Goal: Task Accomplishment & Management: Use online tool/utility

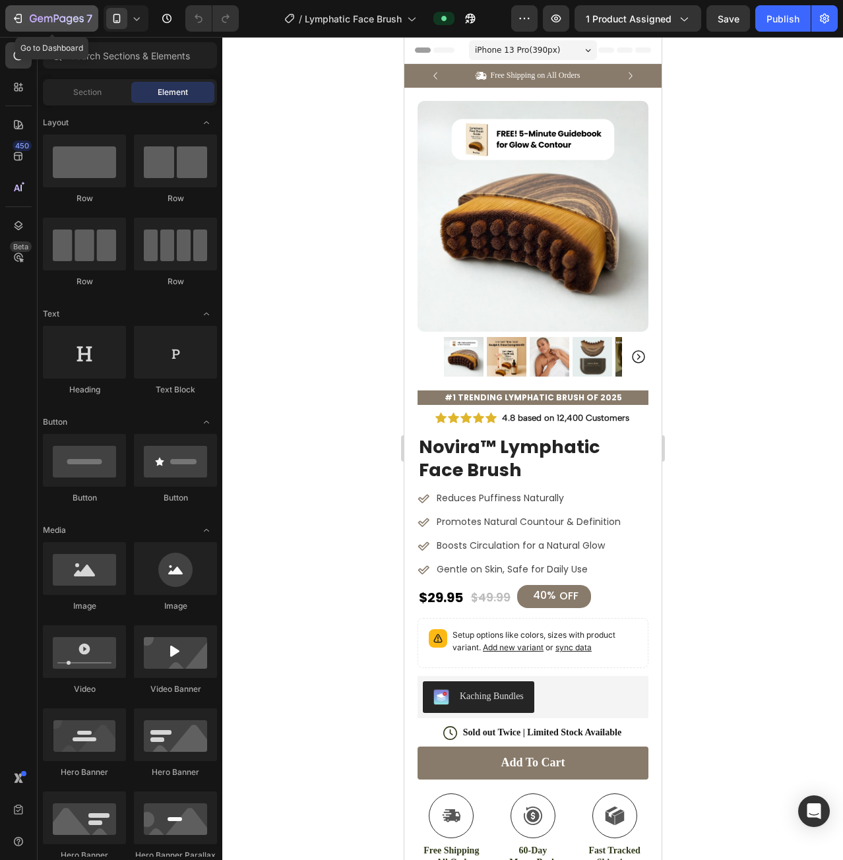
click at [27, 11] on div "7" at bounding box center [51, 19] width 81 height 16
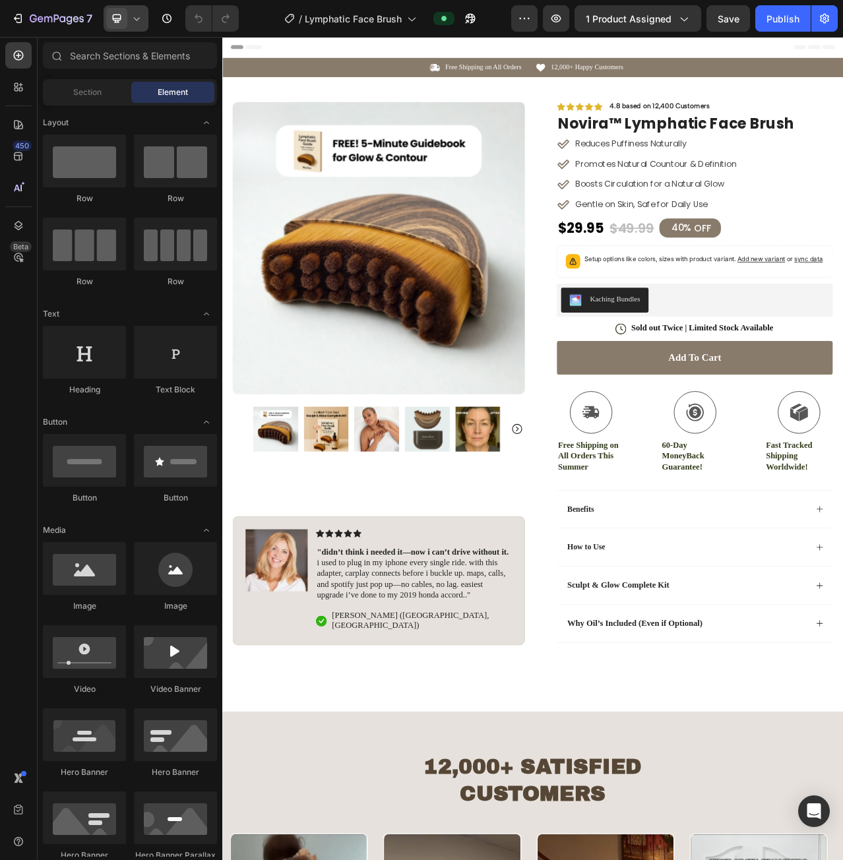
click at [137, 18] on icon at bounding box center [136, 18] width 13 height 13
click at [162, 88] on div "Mobile" at bounding box center [155, 89] width 98 height 21
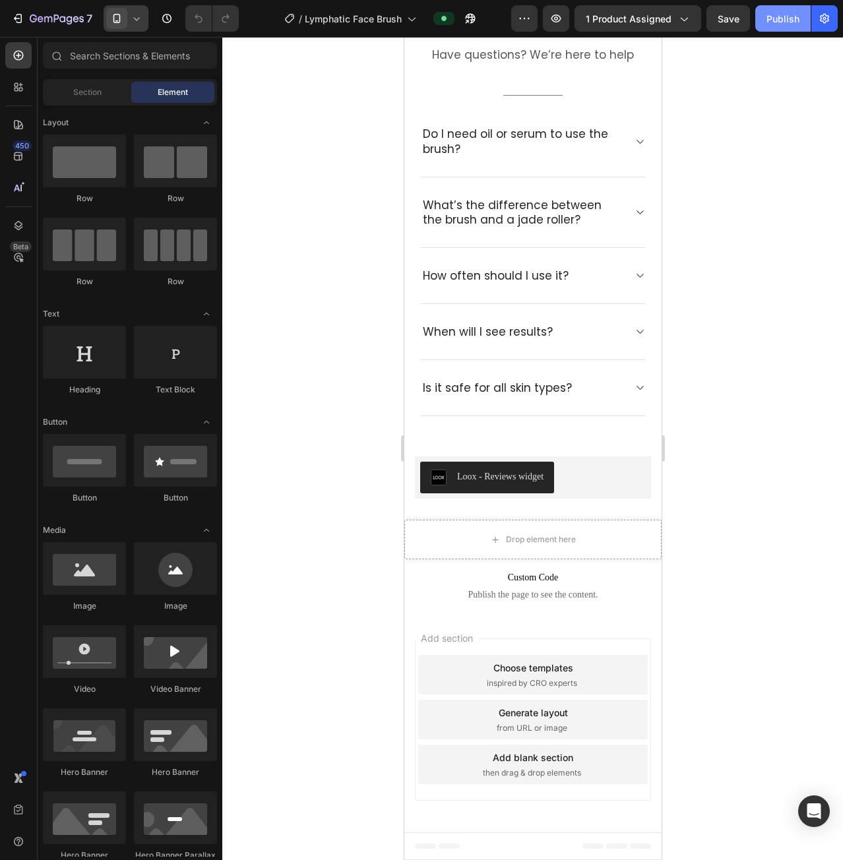
scroll to position [5357, 0]
click at [474, 15] on icon "button" at bounding box center [470, 19] width 10 height 10
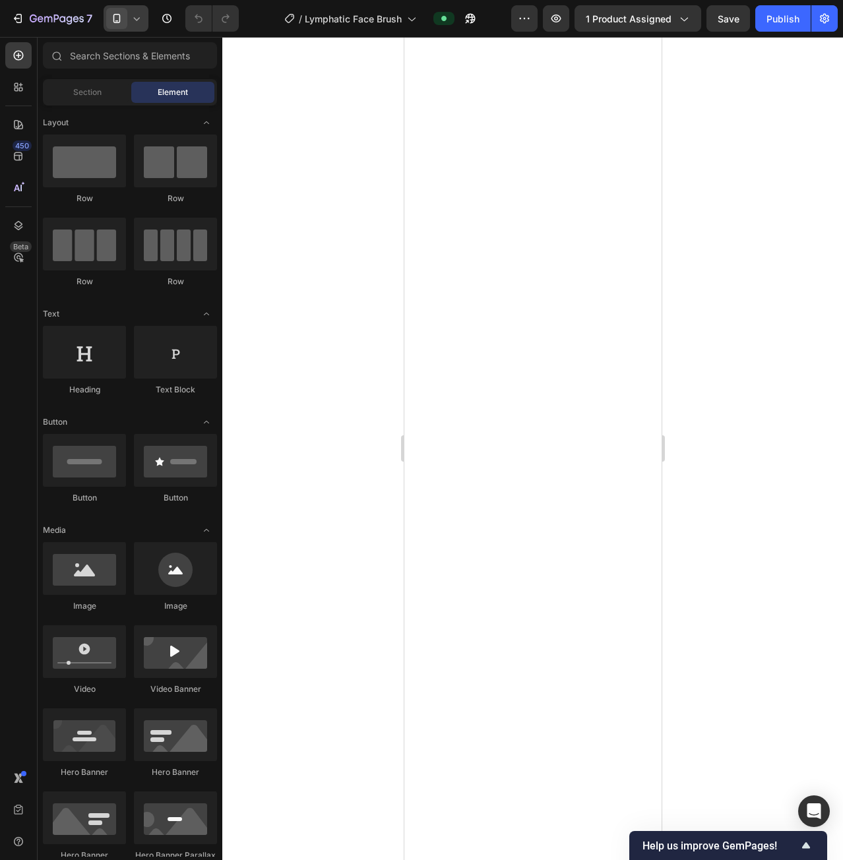
scroll to position [0, 0]
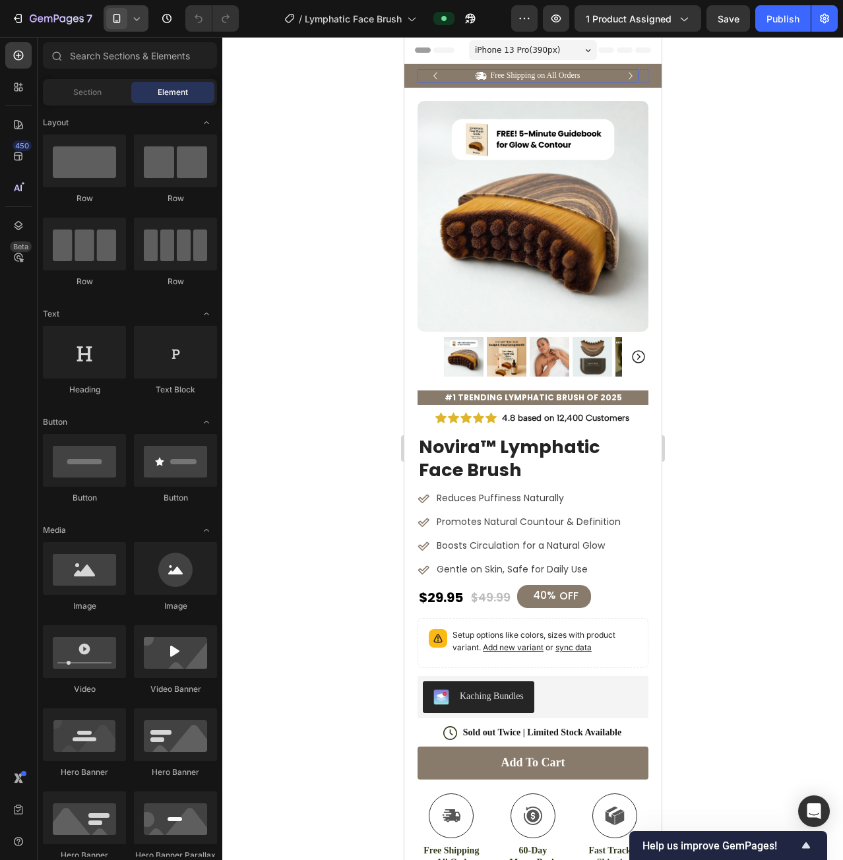
click at [635, 71] on div "Icon Free Shipping on All Orders Text Block Row" at bounding box center [527, 75] width 221 height 13
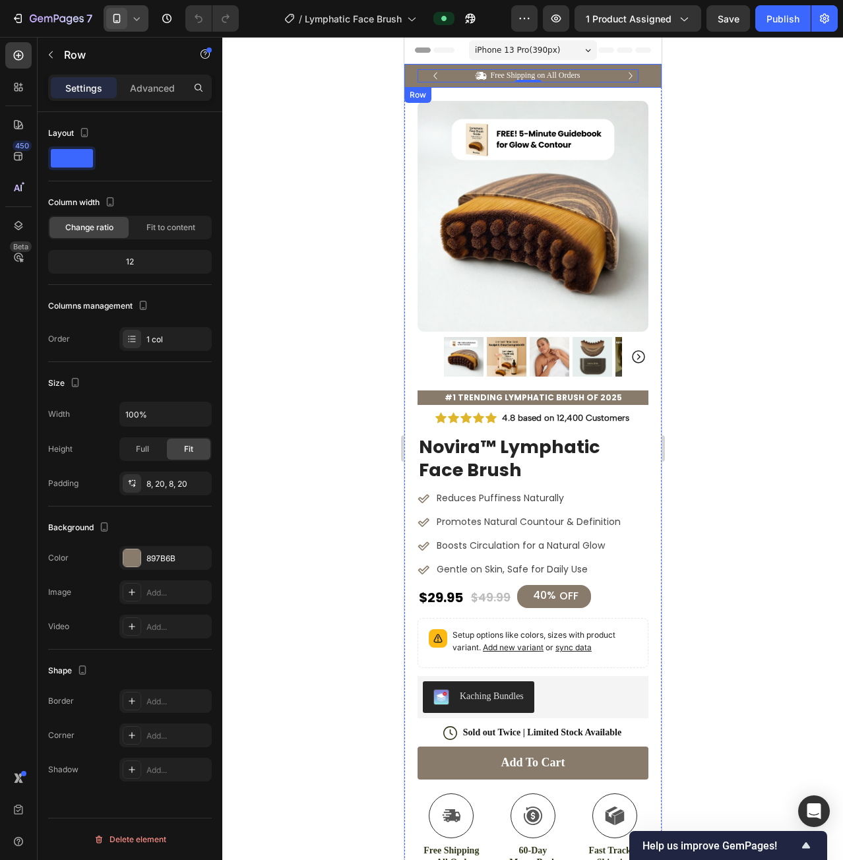
click at [642, 69] on div "Icon Free Shipping on All Orders Text Block Row 0 Icon 12,000+ Happy Customers …" at bounding box center [532, 76] width 257 height 24
click at [158, 559] on div "897B6B" at bounding box center [165, 559] width 38 height 12
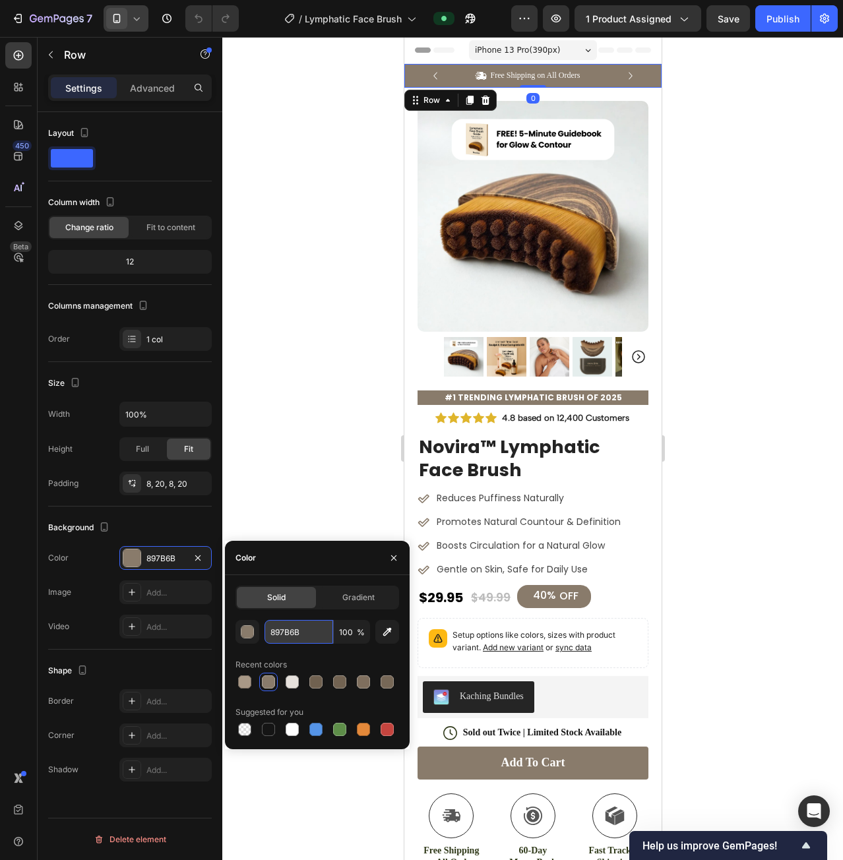
click at [290, 641] on input "897B6B" at bounding box center [299, 632] width 69 height 24
click at [643, 80] on div "Icon Free Shipping on All Orders Text Block Row Icon 12,000+ Happy Customers Te…" at bounding box center [532, 76] width 257 height 24
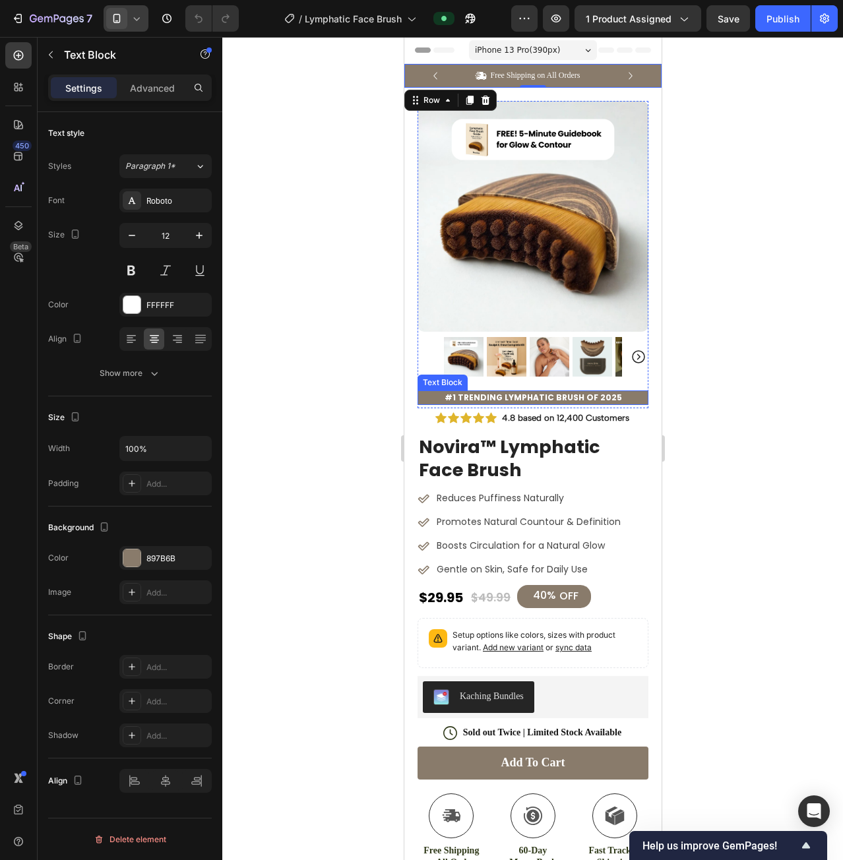
click at [627, 392] on p "#1 Trending Lymphatic Brush of 2025" at bounding box center [532, 398] width 228 height 12
click at [640, 77] on div "Icon Free Shipping on All Orders Text Block Row Icon 12,000+ Happy Customers Te…" at bounding box center [532, 76] width 257 height 24
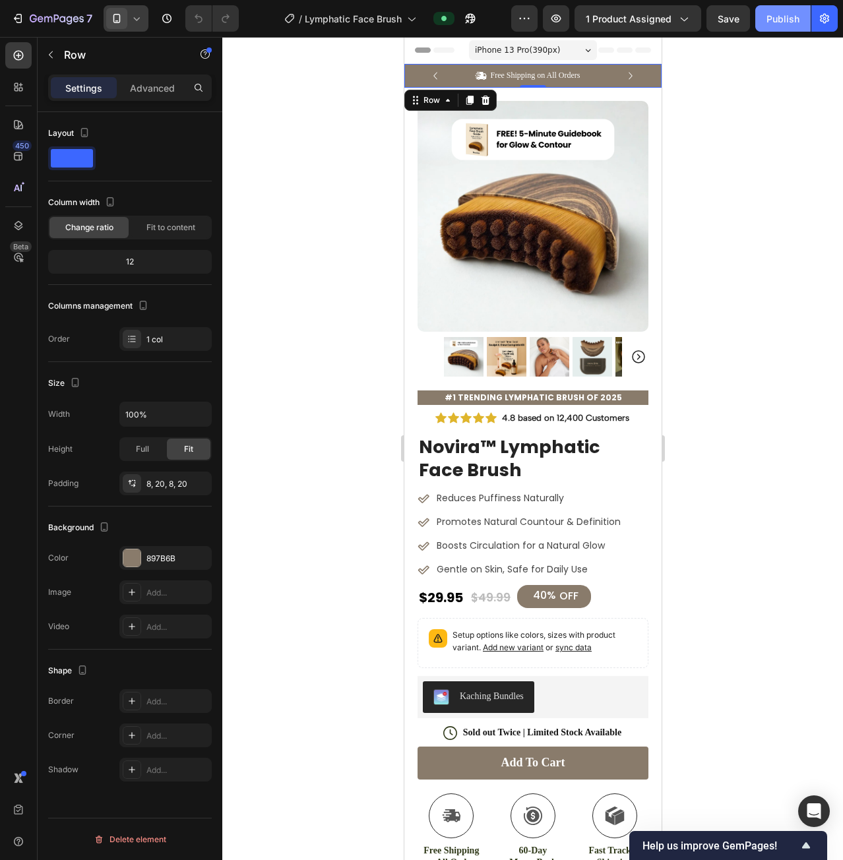
click at [790, 24] on div "Publish" at bounding box center [783, 19] width 33 height 14
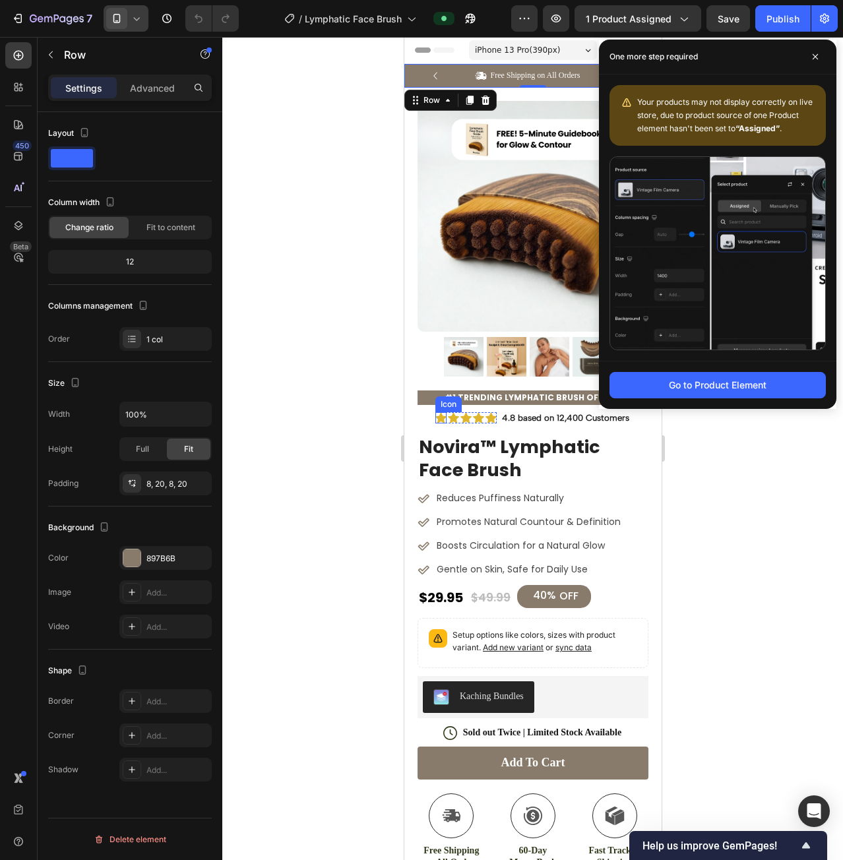
click at [435, 397] on div "Icon" at bounding box center [448, 405] width 26 height 16
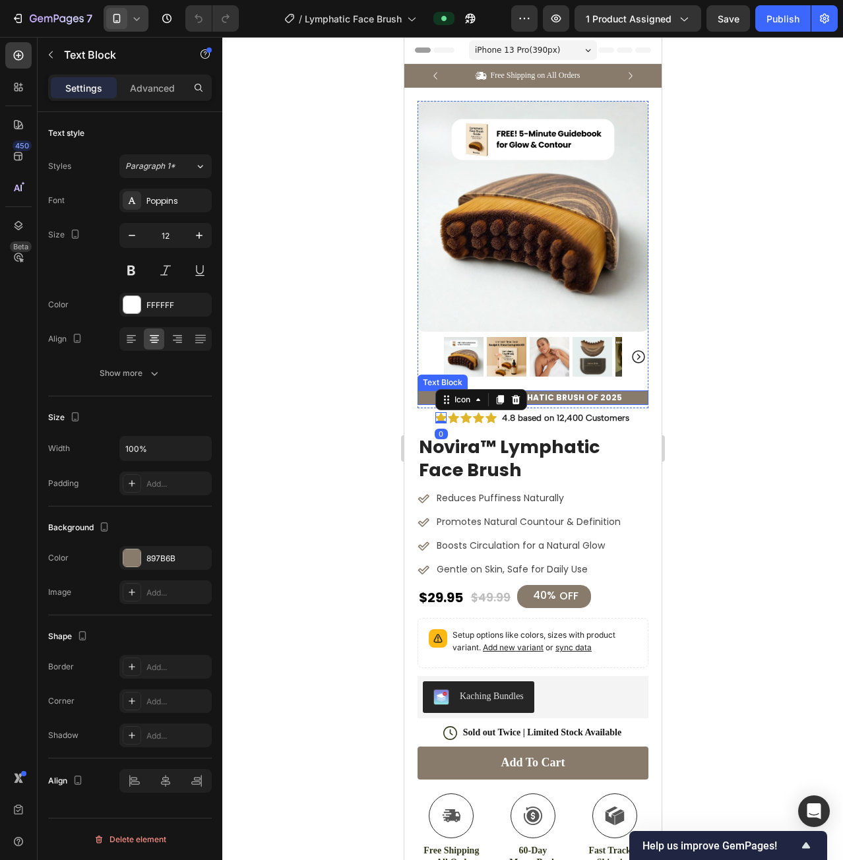
click at [424, 392] on p "#1 Trending Lymphatic Brush of 2025" at bounding box center [532, 398] width 228 height 12
click at [153, 557] on div "897B6B" at bounding box center [165, 559] width 38 height 12
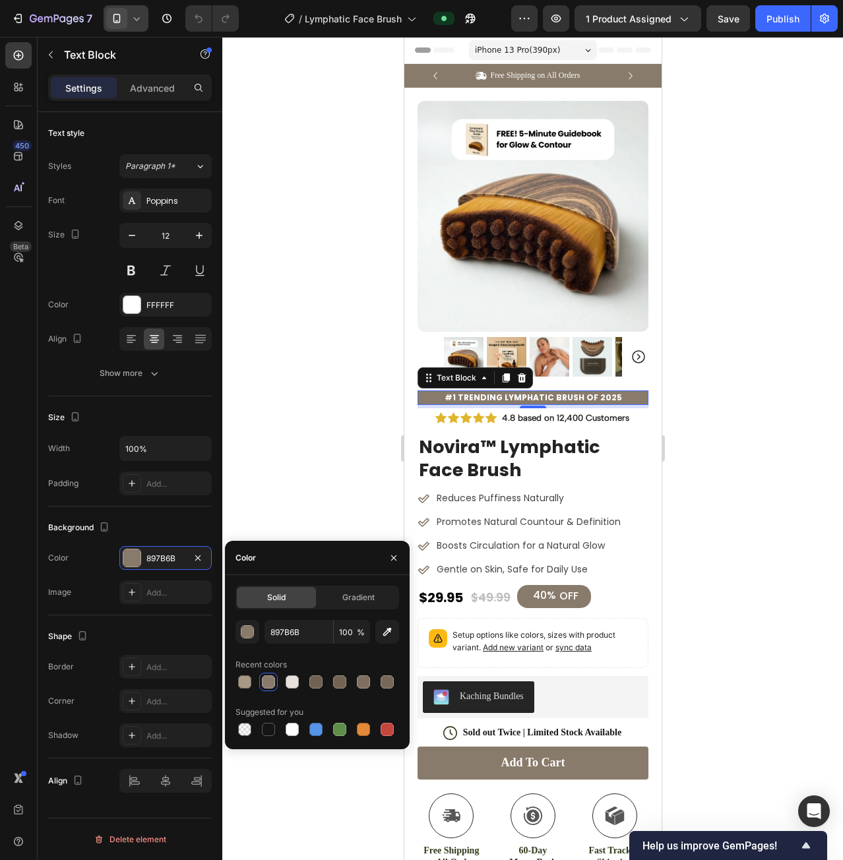
click at [271, 679] on div at bounding box center [268, 682] width 13 height 13
click at [306, 635] on input "897B6B" at bounding box center [299, 632] width 69 height 24
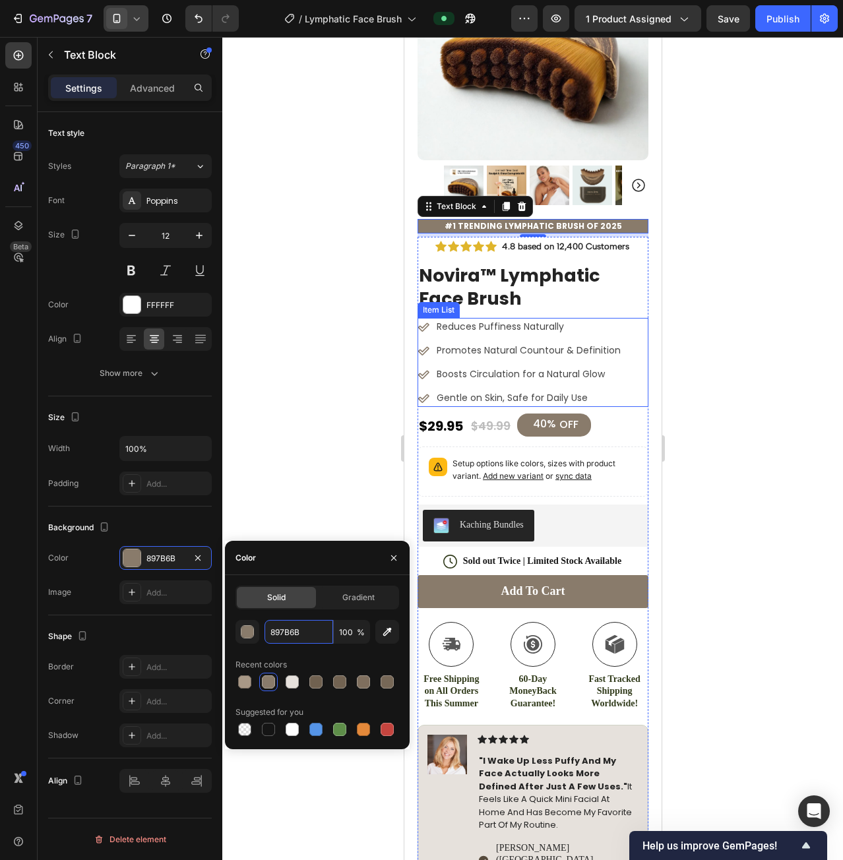
scroll to position [198, 0]
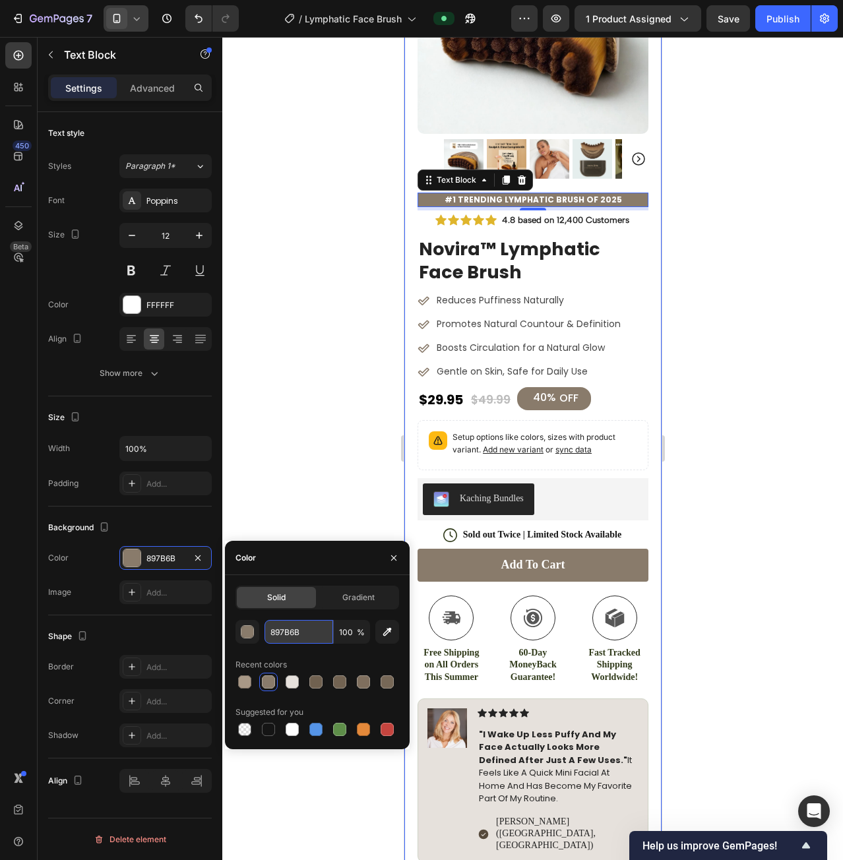
click at [305, 626] on input "897B6B" at bounding box center [299, 632] width 69 height 24
paste input "#"
type input "897B6B"
click at [361, 605] on div "Gradient" at bounding box center [358, 597] width 79 height 21
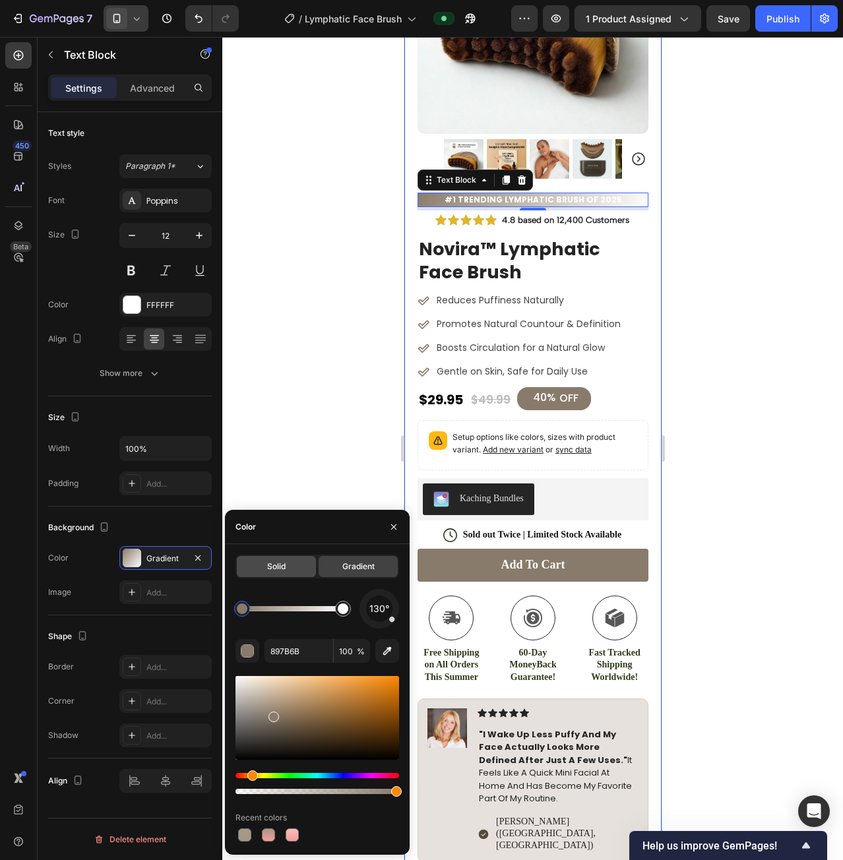
click at [288, 561] on div "Solid" at bounding box center [276, 566] width 79 height 21
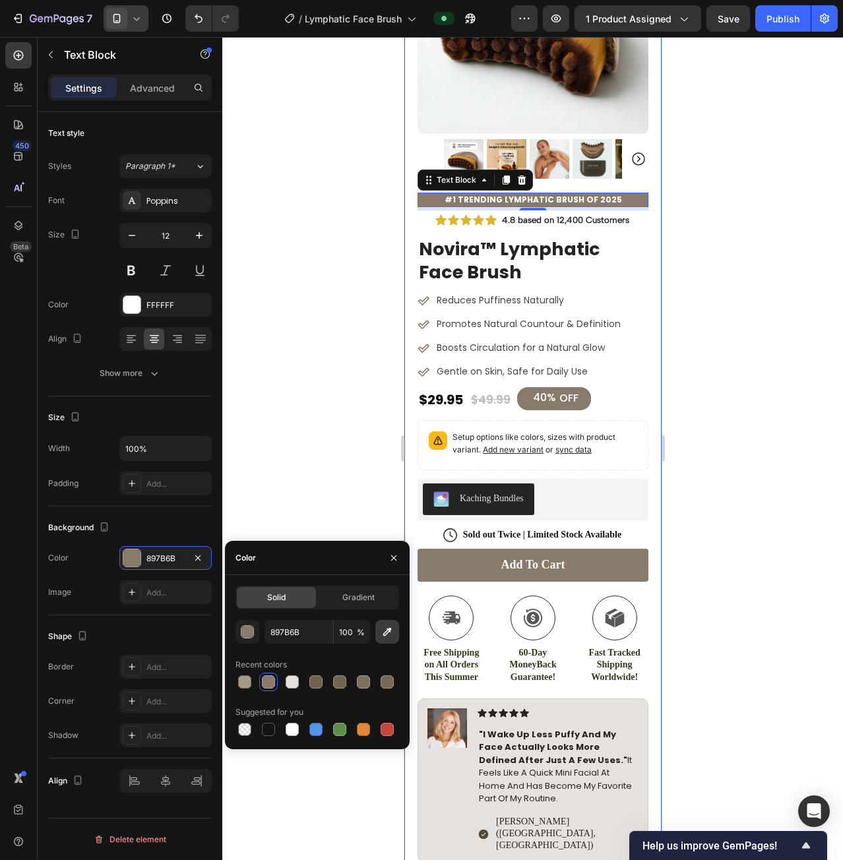
click at [376, 622] on button "button" at bounding box center [387, 632] width 24 height 24
click at [397, 557] on icon "button" at bounding box center [394, 558] width 11 height 11
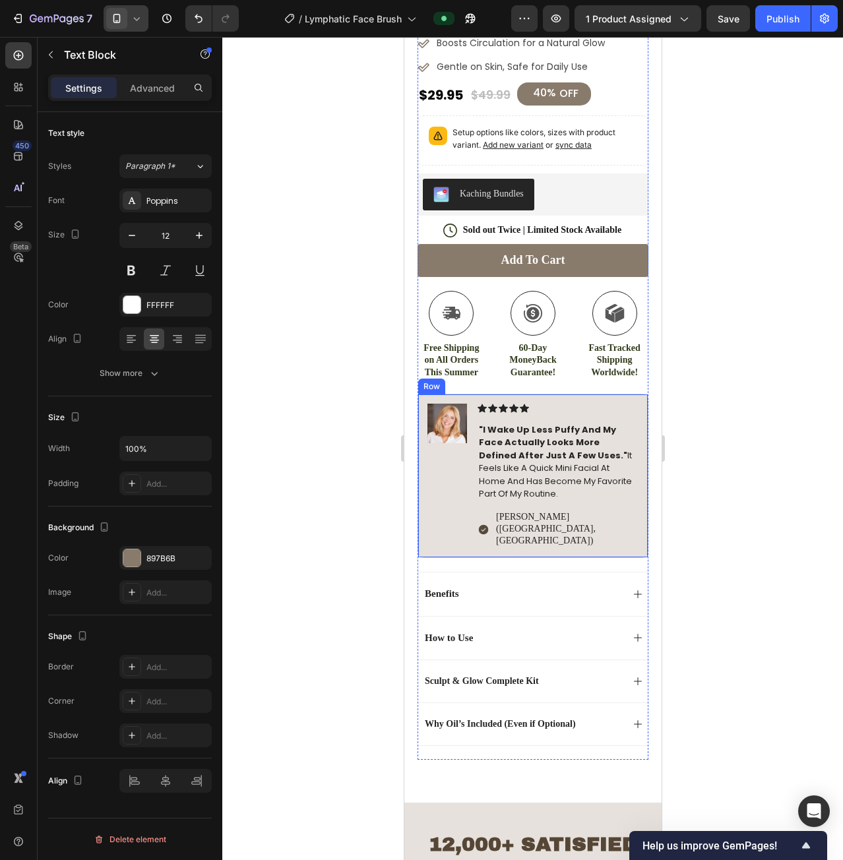
scroll to position [660, 0]
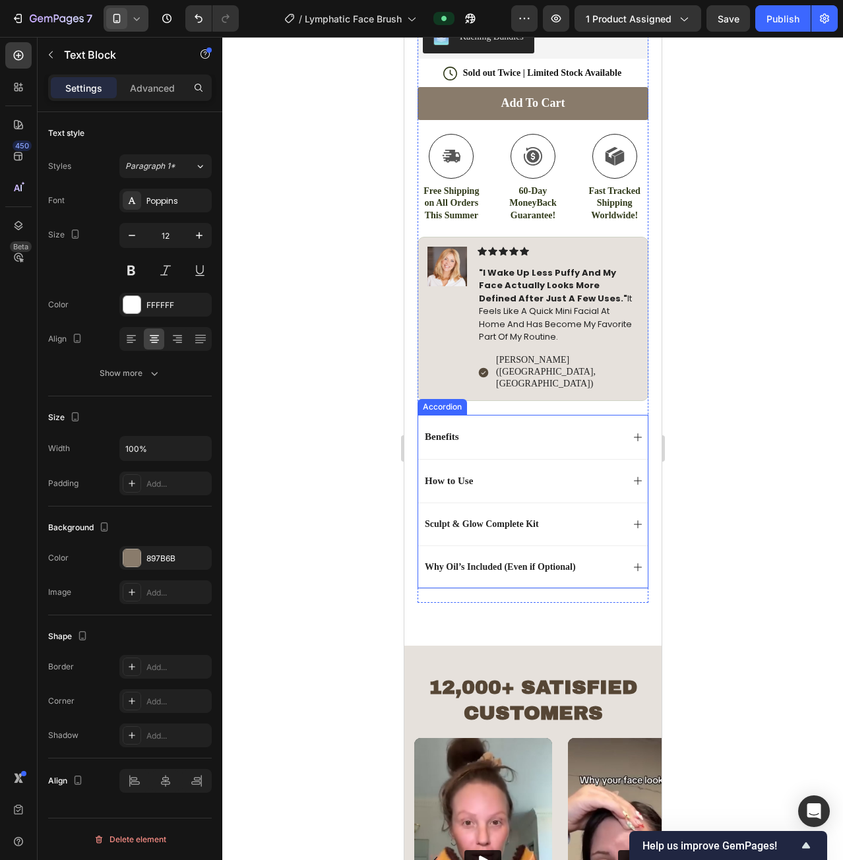
click at [574, 517] on div "Sculpt & Glow Complete Kit" at bounding box center [521, 525] width 199 height 16
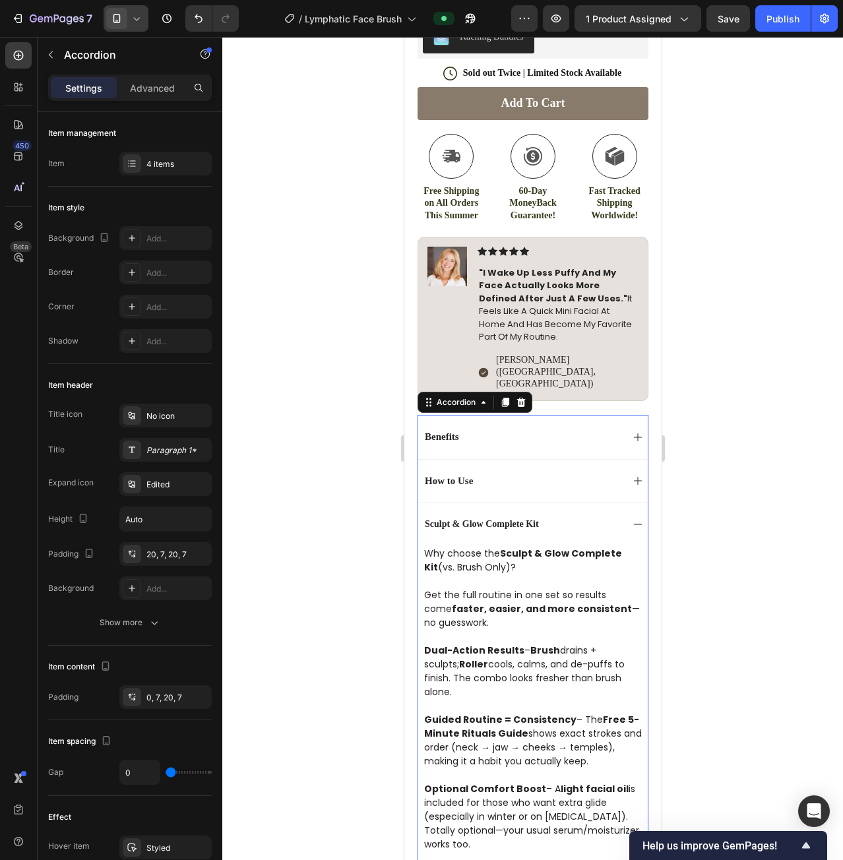
click at [520, 519] on p "Sculpt & Glow Complete Kit" at bounding box center [481, 525] width 114 height 12
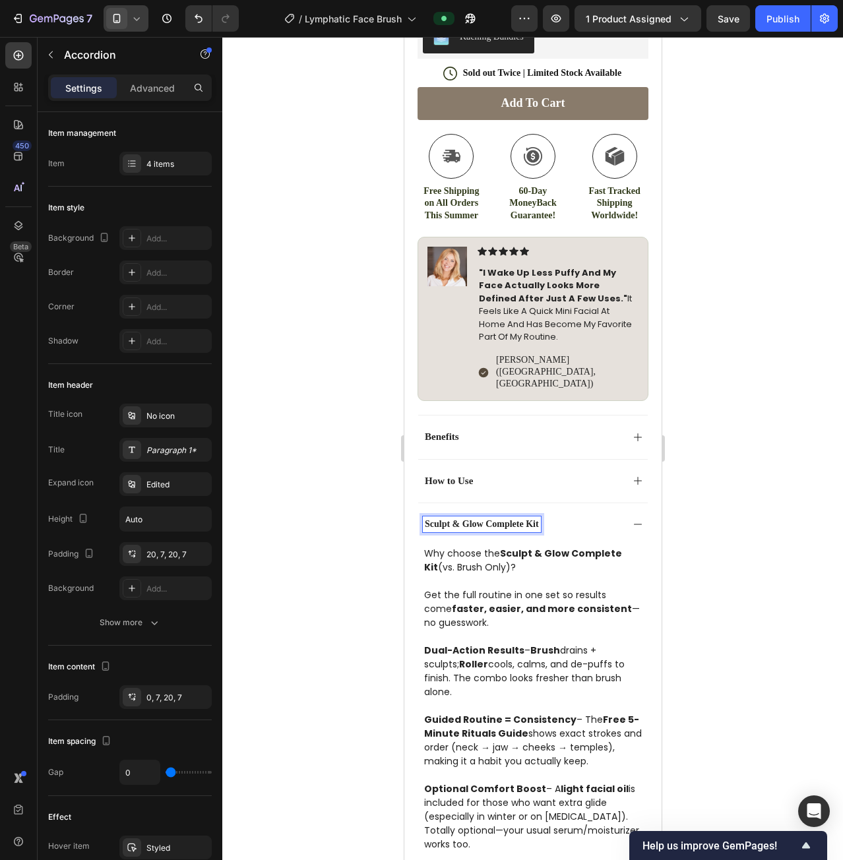
click at [451, 476] on span "How to Use" at bounding box center [448, 481] width 48 height 11
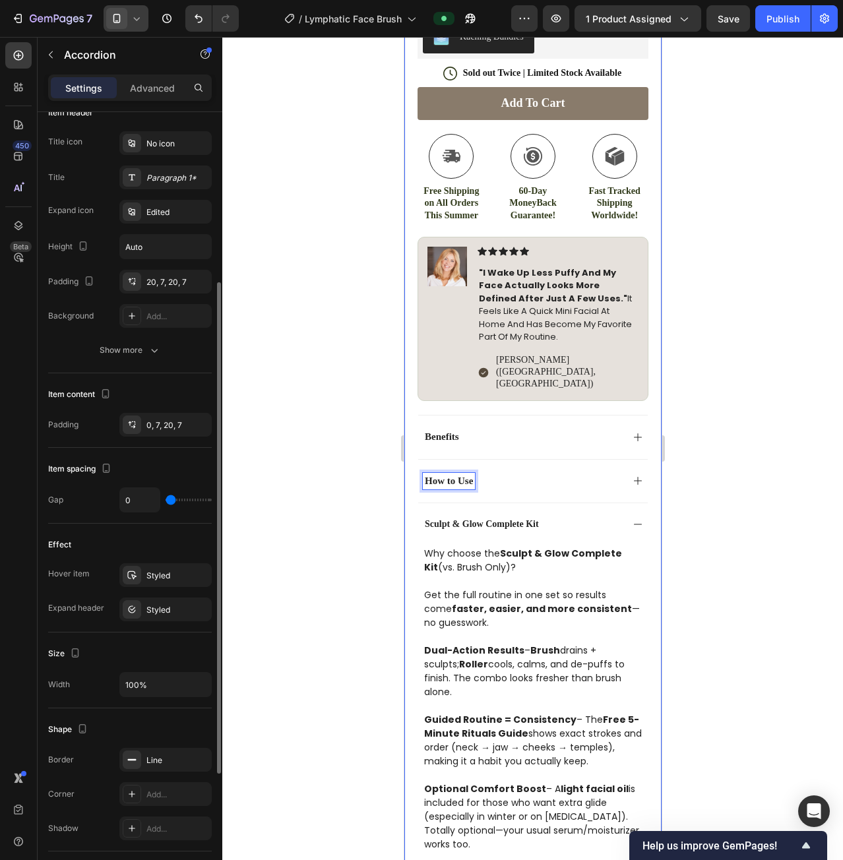
scroll to position [9, 0]
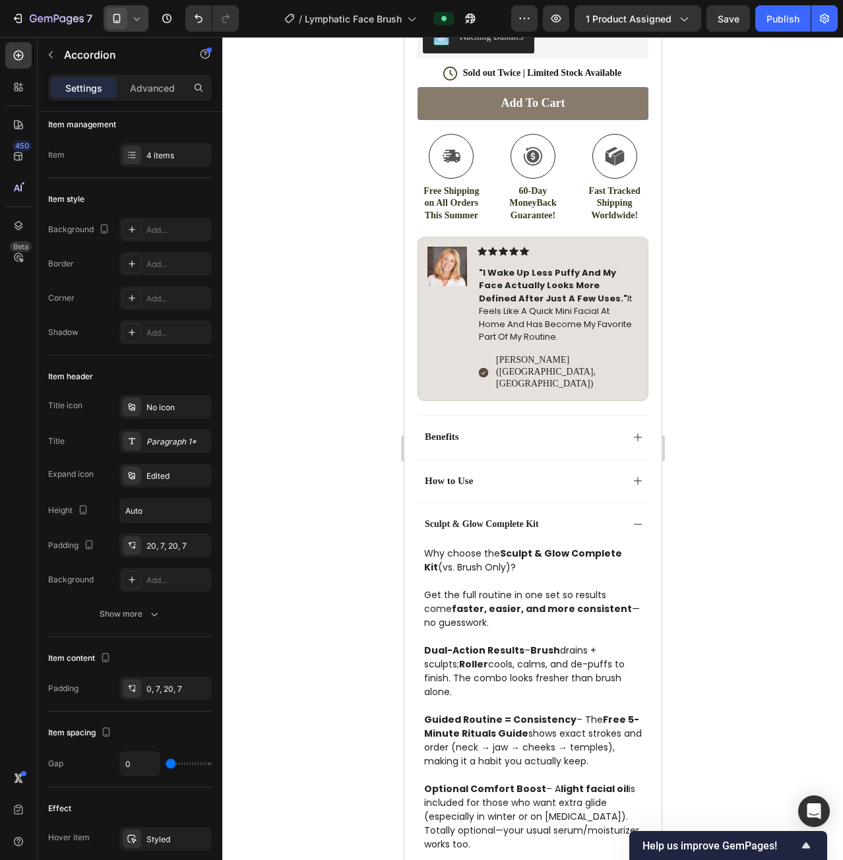
click at [528, 473] on div "How to Use" at bounding box center [521, 481] width 199 height 16
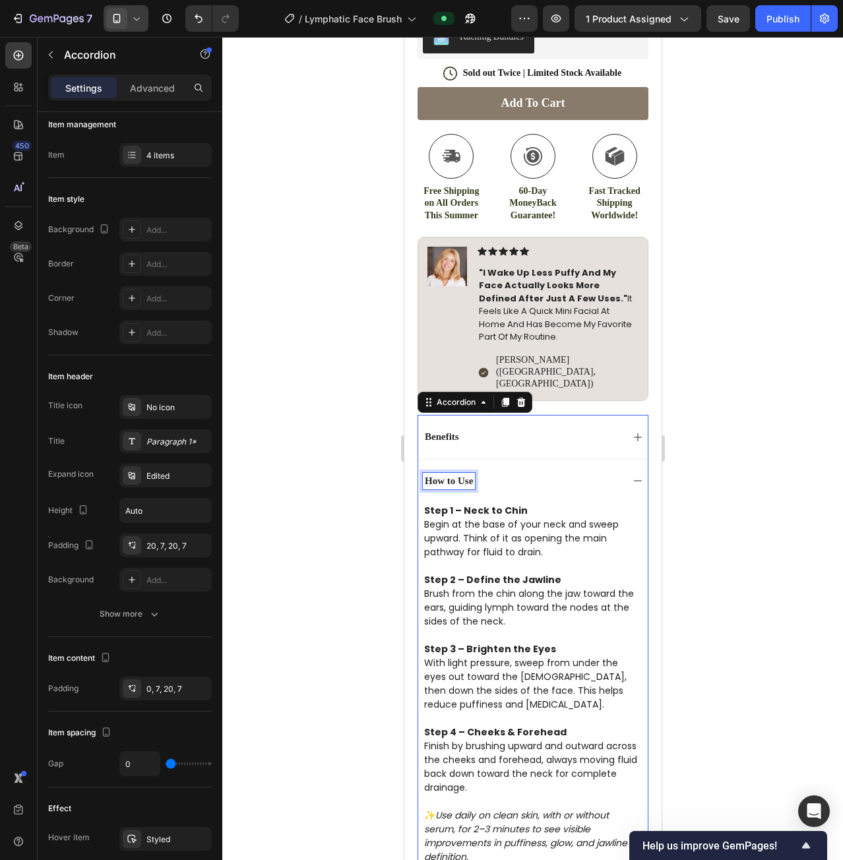
click at [466, 475] on p "How to Use" at bounding box center [448, 481] width 48 height 13
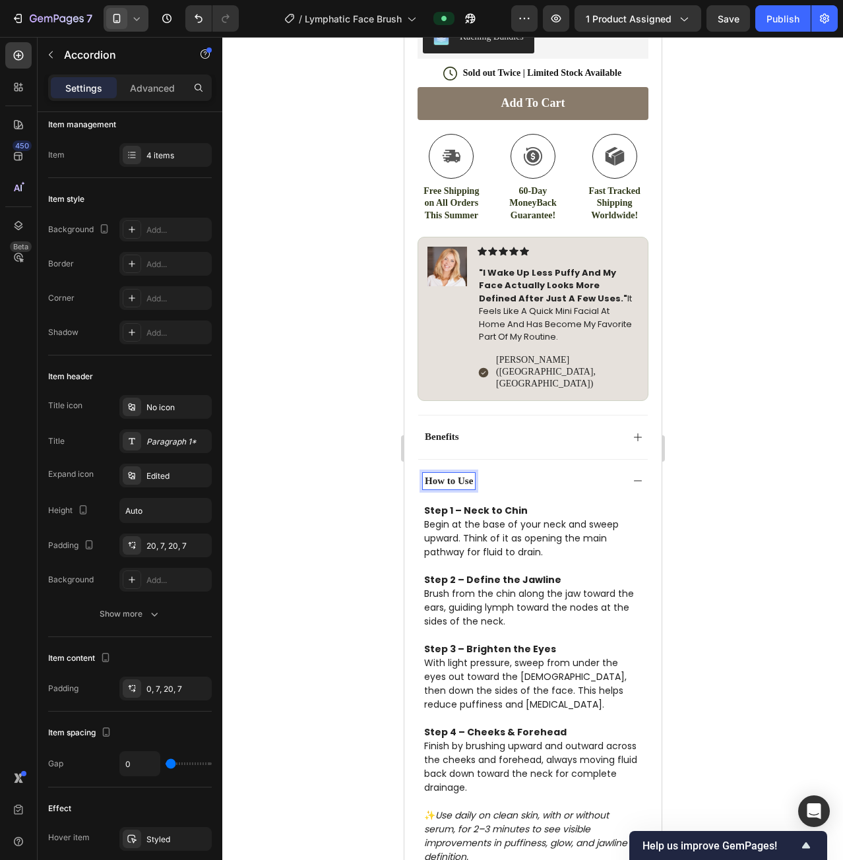
click at [445, 476] on span "How to Use" at bounding box center [448, 481] width 48 height 11
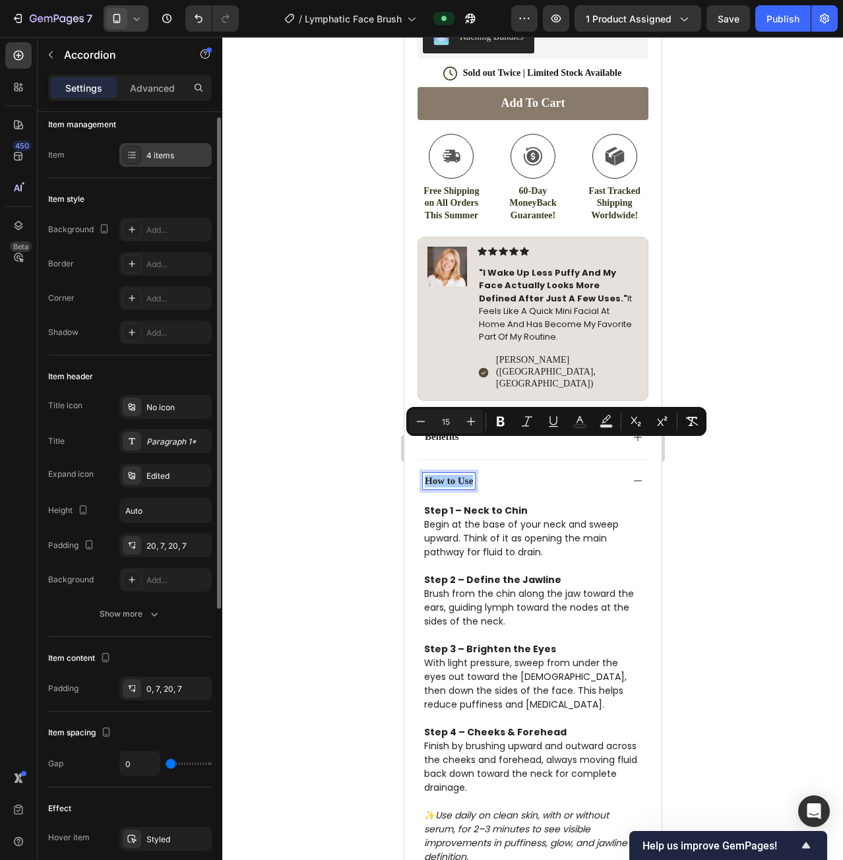
click at [170, 160] on div "4 items" at bounding box center [177, 156] width 62 height 12
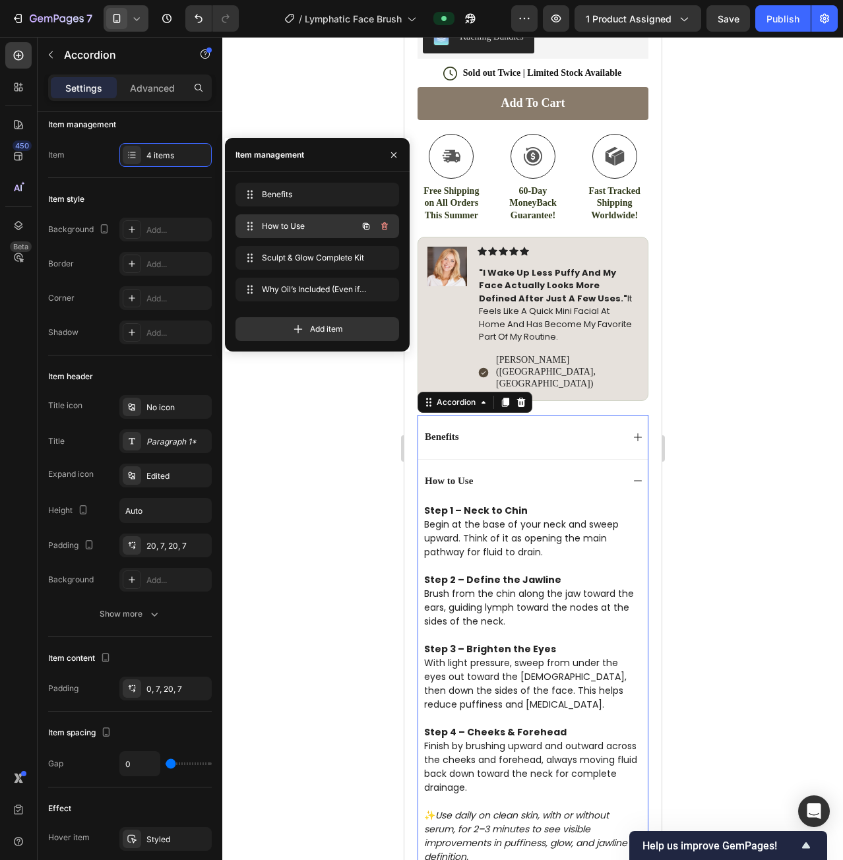
click at [289, 223] on span "How to Use" at bounding box center [299, 226] width 75 height 12
click at [250, 222] on icon at bounding box center [250, 226] width 11 height 11
click at [280, 224] on span "How to Use" at bounding box center [308, 226] width 98 height 12
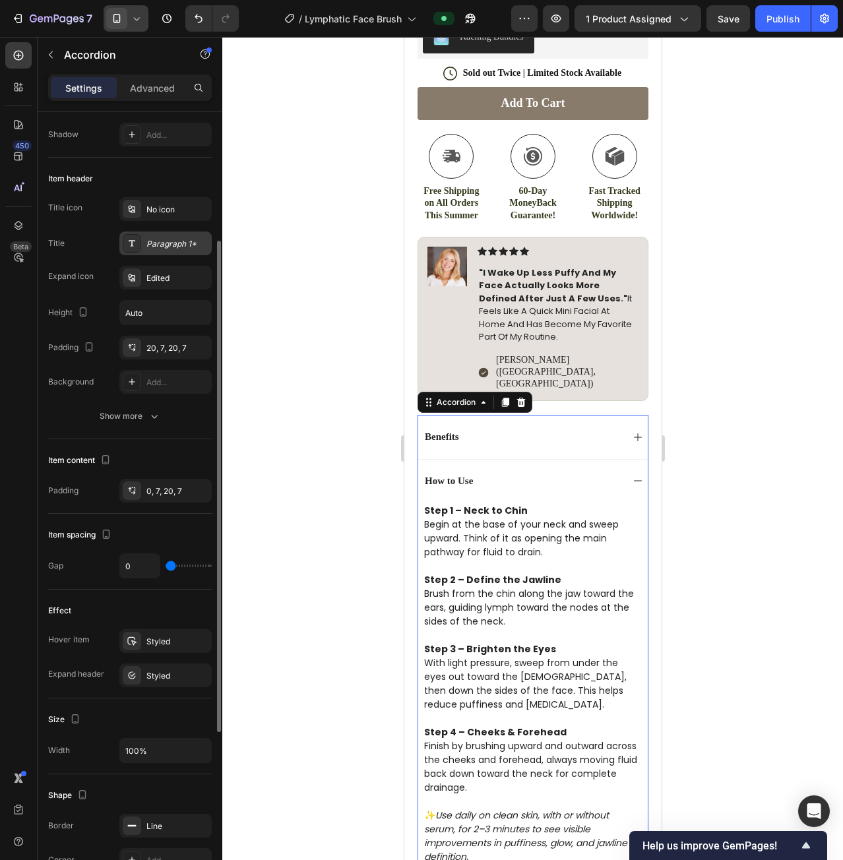
click at [179, 238] on div "Paragraph 1*" at bounding box center [177, 244] width 62 height 12
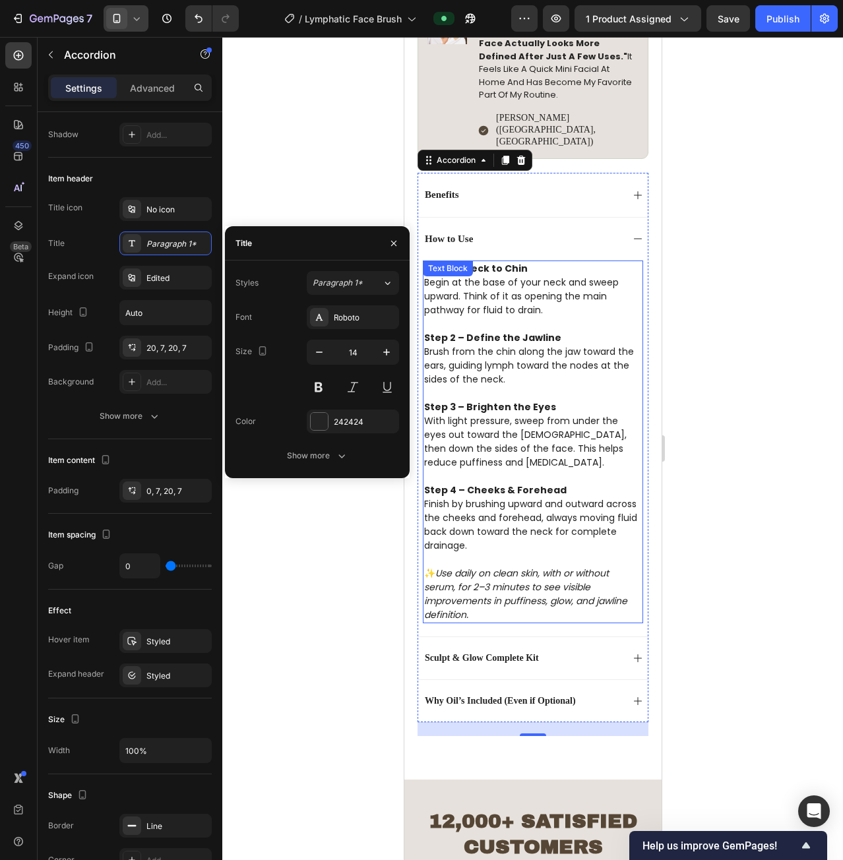
scroll to position [990, 0]
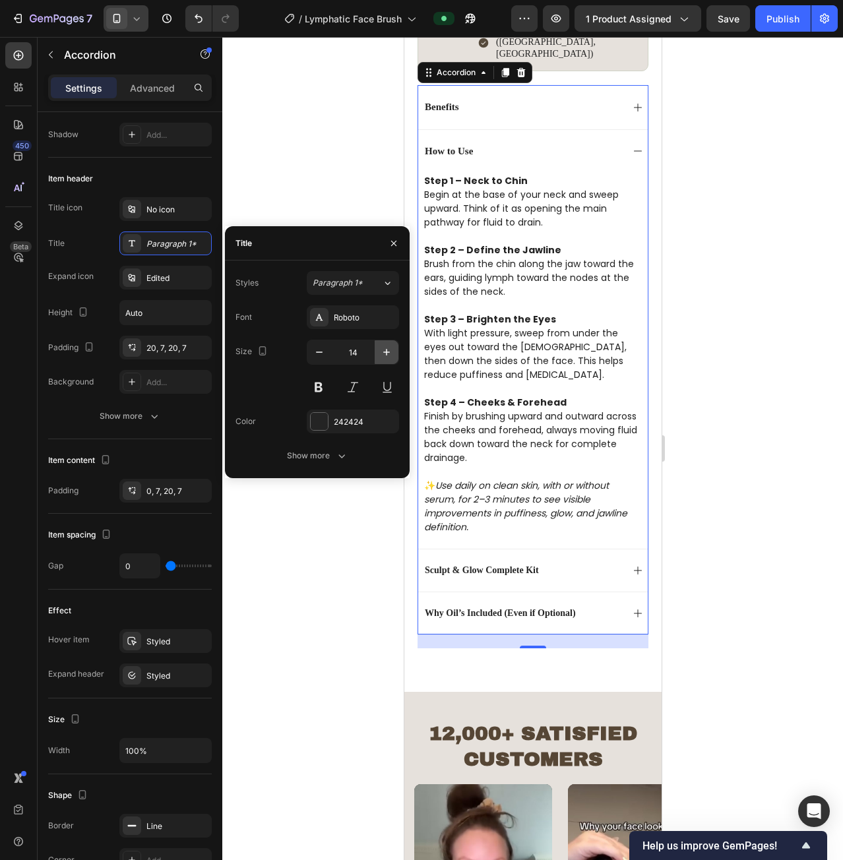
click at [386, 344] on button "button" at bounding box center [387, 352] width 24 height 24
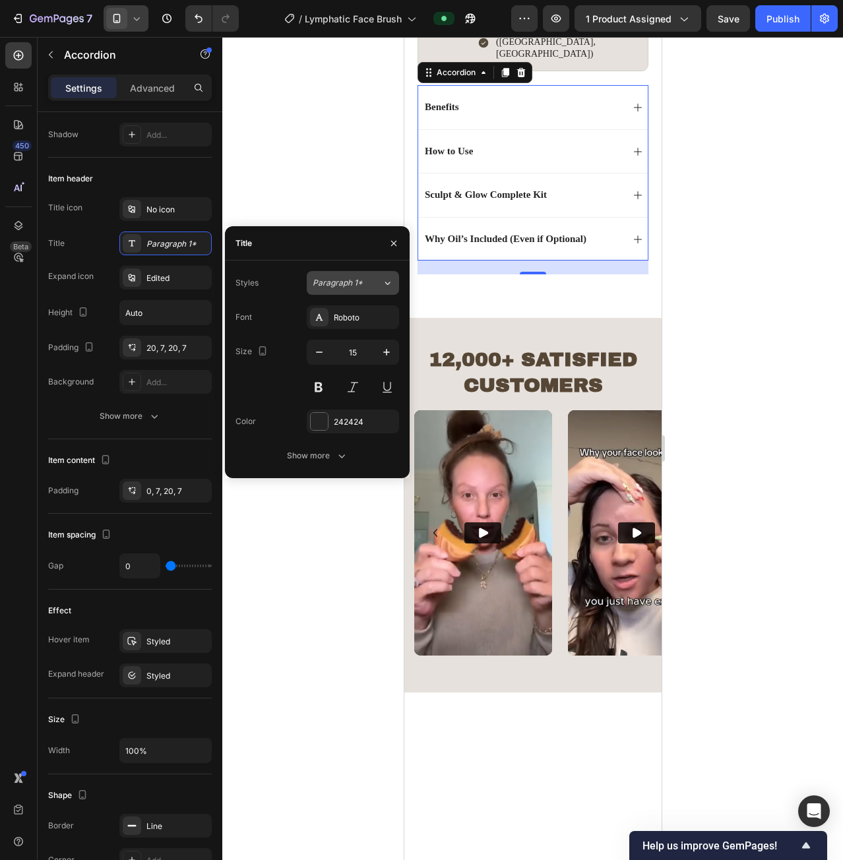
drag, startPoint x: 314, startPoint y: 351, endPoint x: 371, endPoint y: 272, distance: 97.4
click at [315, 351] on icon "button" at bounding box center [319, 352] width 13 height 13
type input "14"
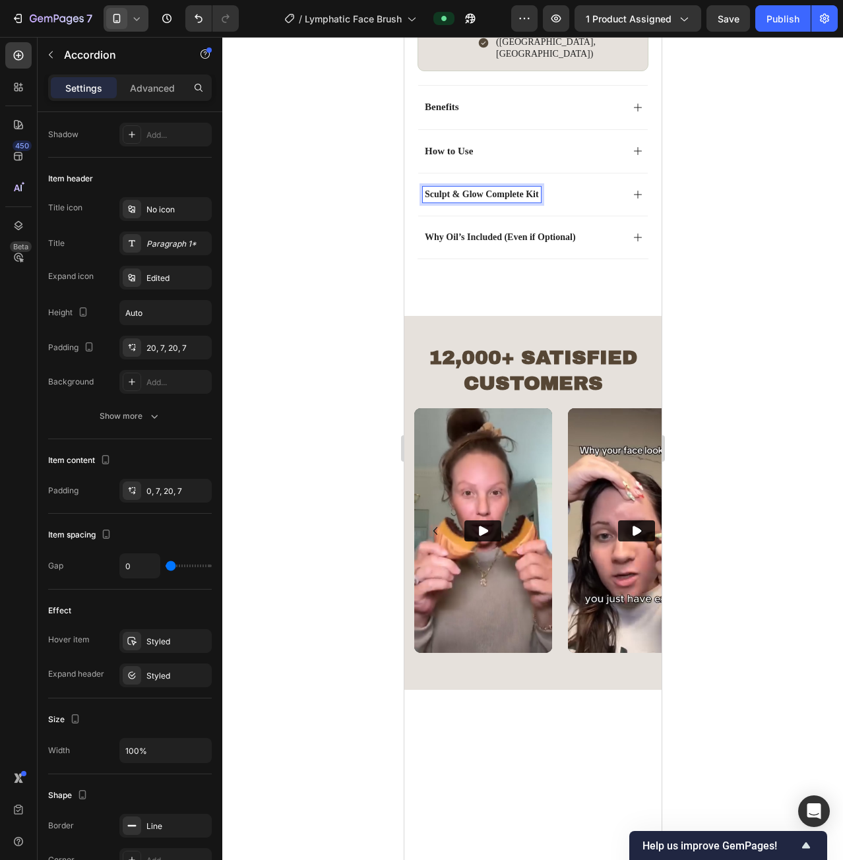
click at [470, 146] on span "How to Use" at bounding box center [448, 151] width 48 height 11
click at [470, 189] on p "Sculpt & Glow Complete Kit" at bounding box center [481, 195] width 114 height 12
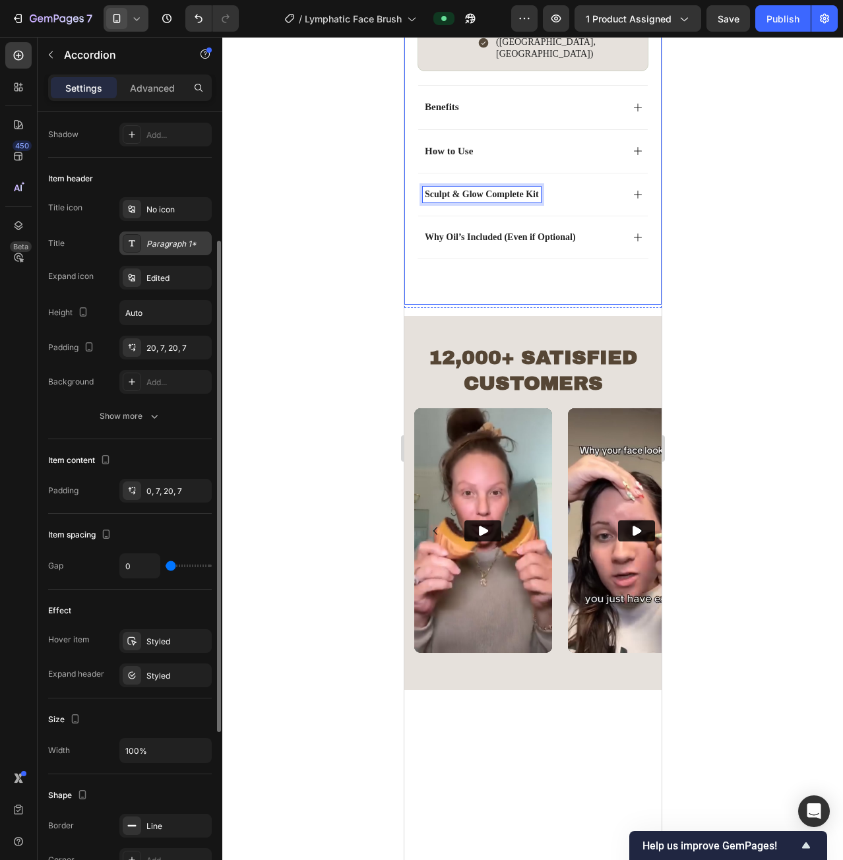
click at [174, 247] on div "Paragraph 1*" at bounding box center [177, 244] width 62 height 12
click at [172, 233] on div "Paragraph 1*" at bounding box center [165, 244] width 92 height 24
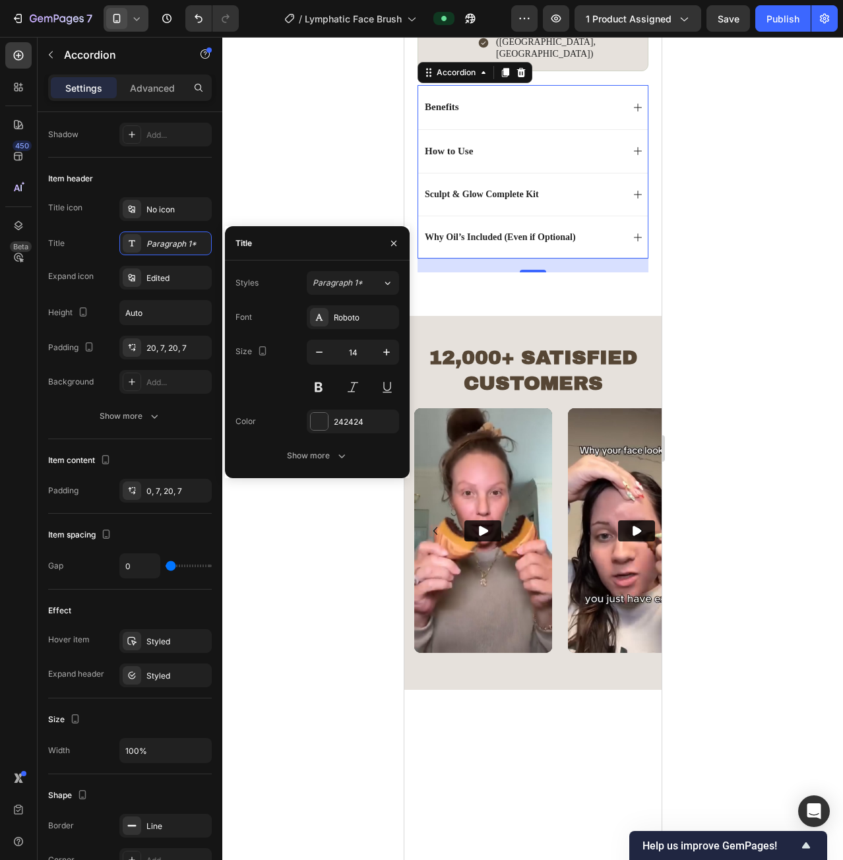
click at [445, 143] on div "How to Use" at bounding box center [448, 151] width 52 height 16
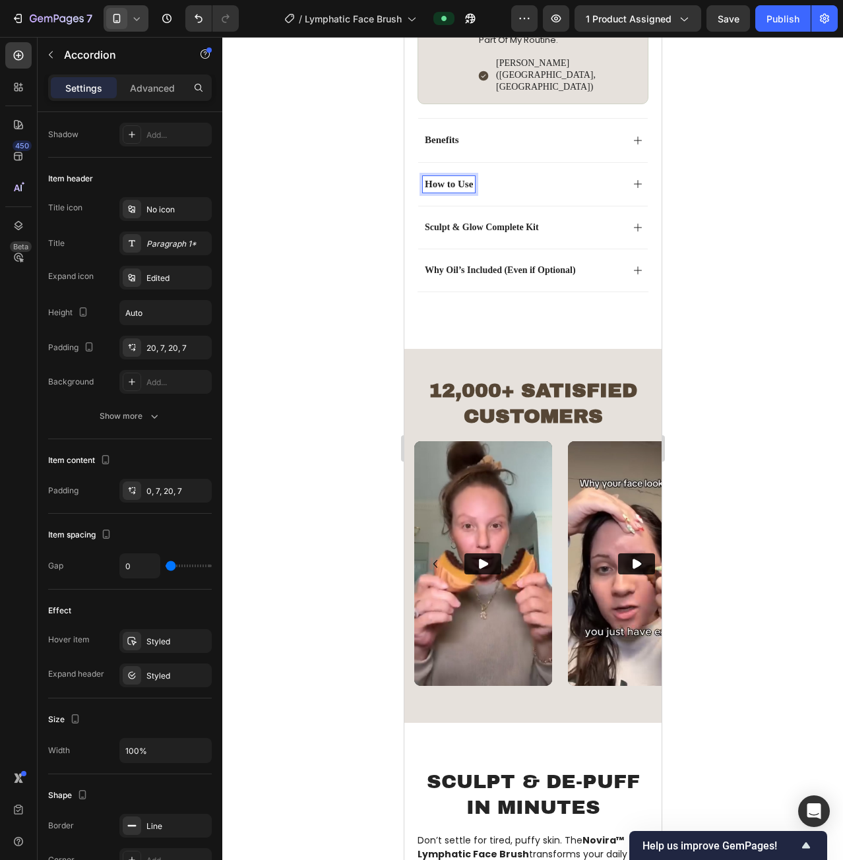
scroll to position [858, 0]
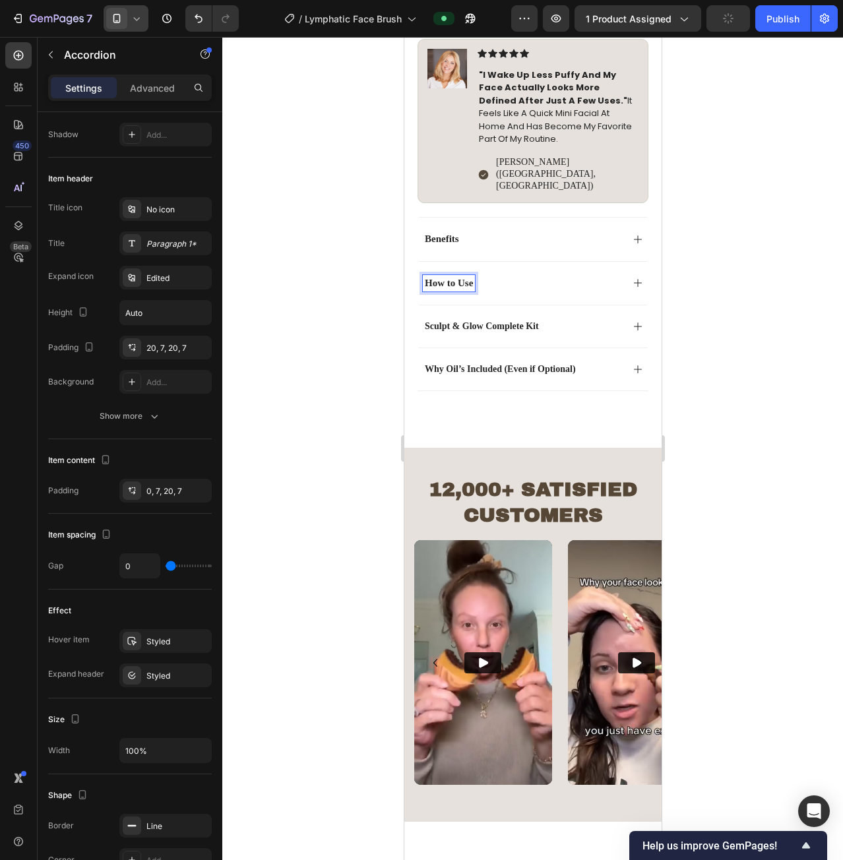
click at [536, 321] on p "Sculpt & Glow Complete Kit" at bounding box center [481, 327] width 114 height 12
click at [457, 278] on span "How to Use" at bounding box center [448, 283] width 48 height 11
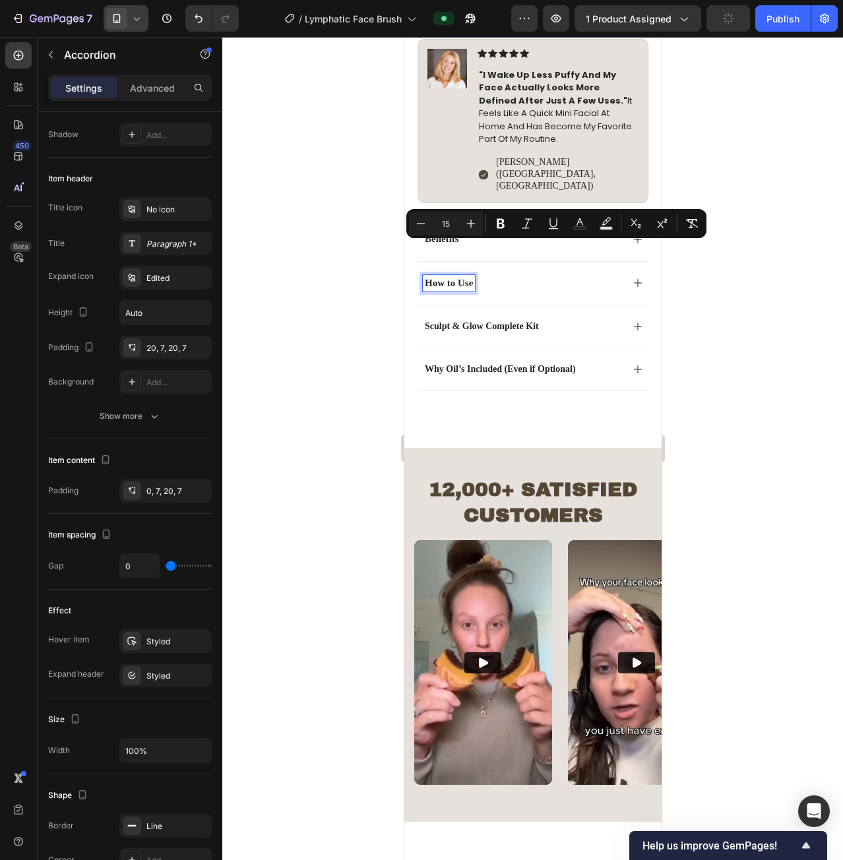
click at [499, 321] on p "Sculpt & Glow Complete Kit" at bounding box center [481, 327] width 114 height 12
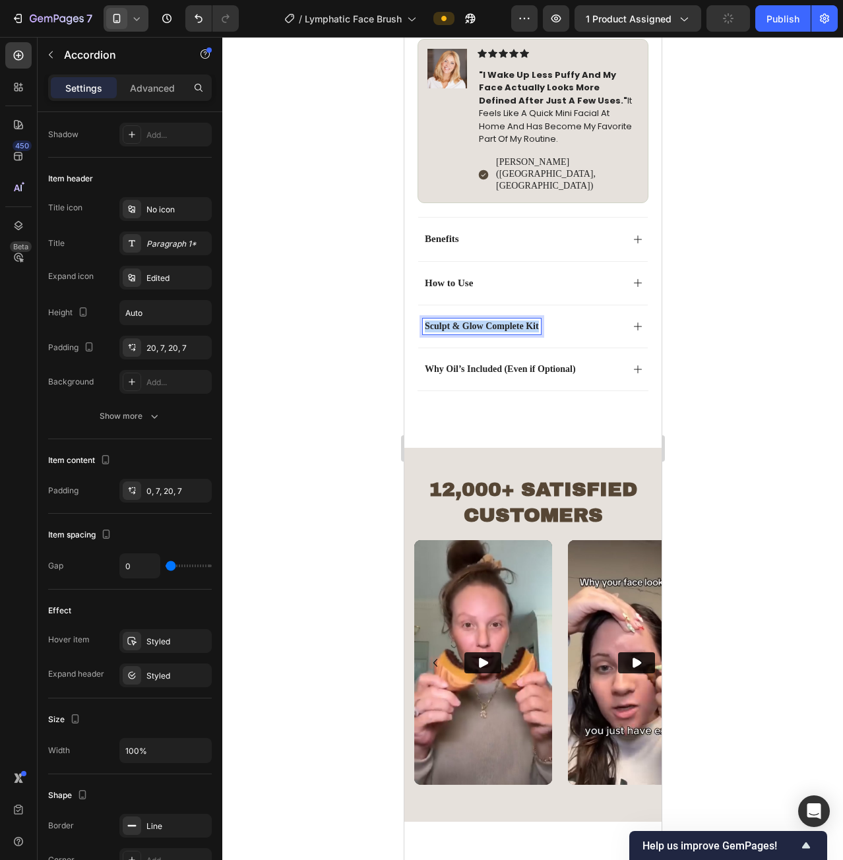
click at [499, 321] on p "Sculpt & Glow Complete Kit" at bounding box center [481, 327] width 114 height 12
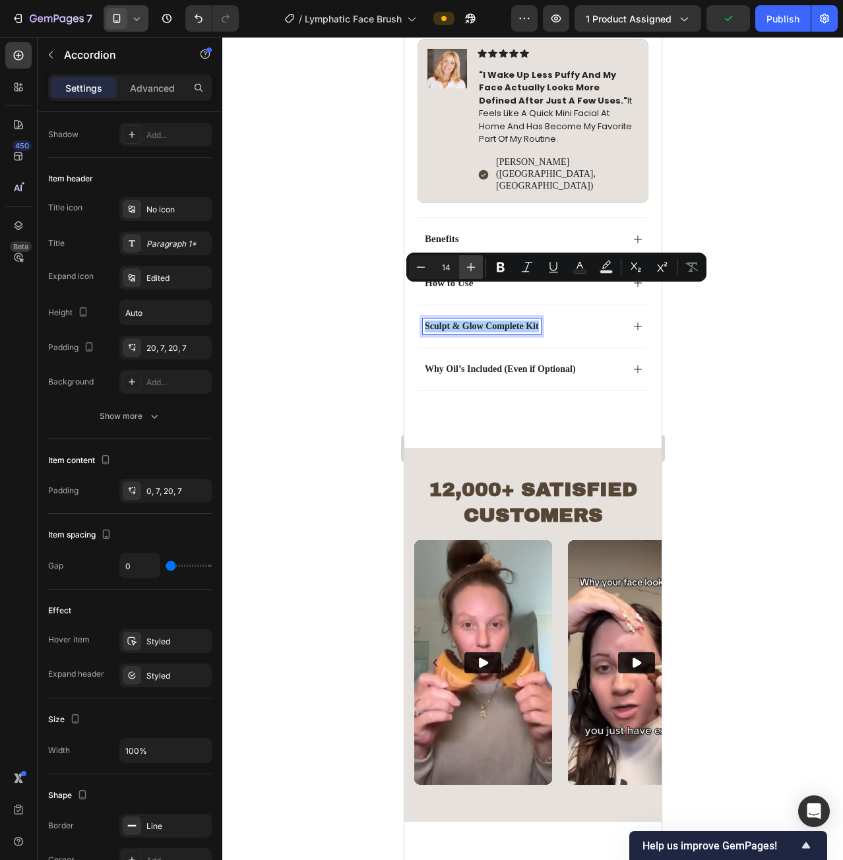
click at [464, 262] on icon "Editor contextual toolbar" at bounding box center [470, 267] width 13 height 13
type input "15"
click at [488, 364] on p "Why Oil’s Included (Even if Optional)" at bounding box center [499, 370] width 151 height 12
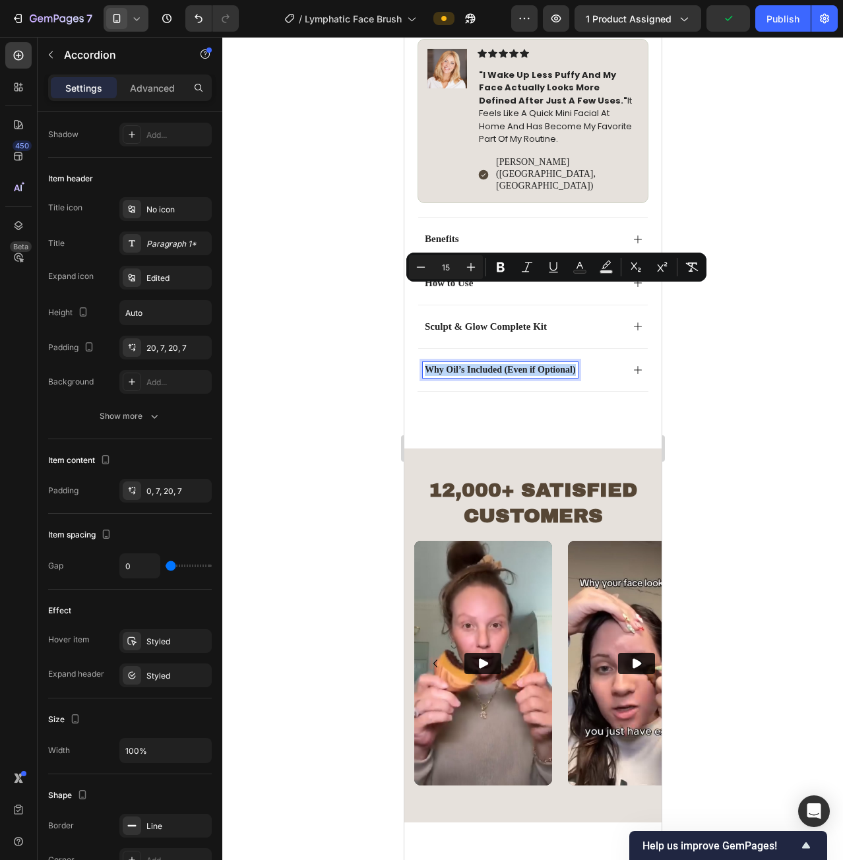
click at [488, 364] on p "Why Oil’s Included (Even if Optional)" at bounding box center [499, 370] width 151 height 12
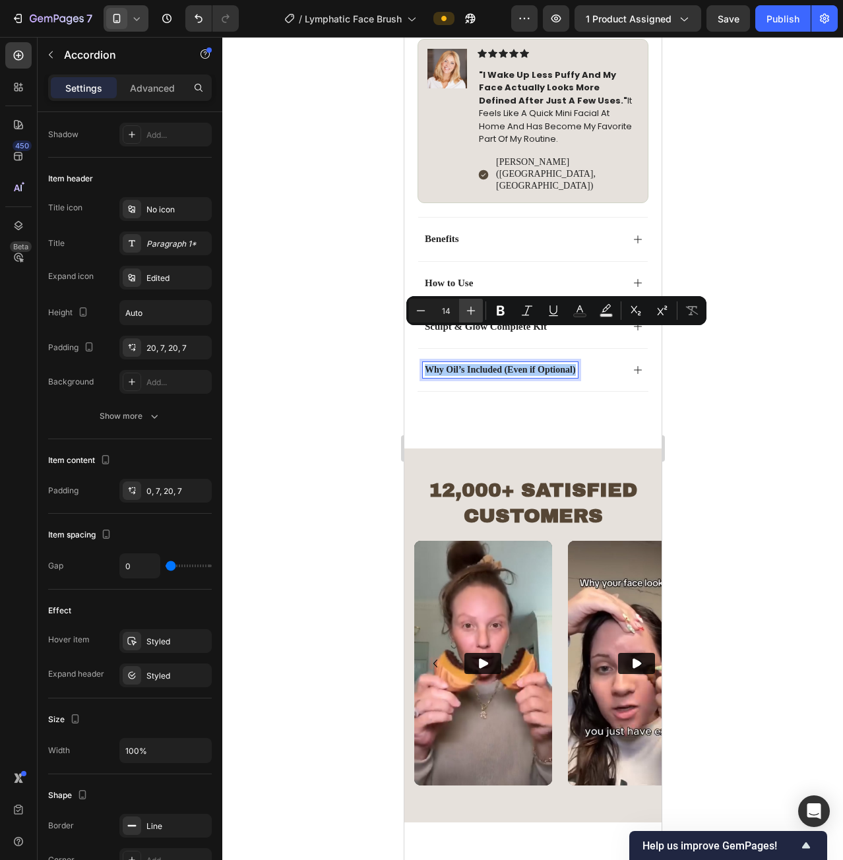
click at [475, 308] on icon "Editor contextual toolbar" at bounding box center [470, 310] width 13 height 13
type input "15"
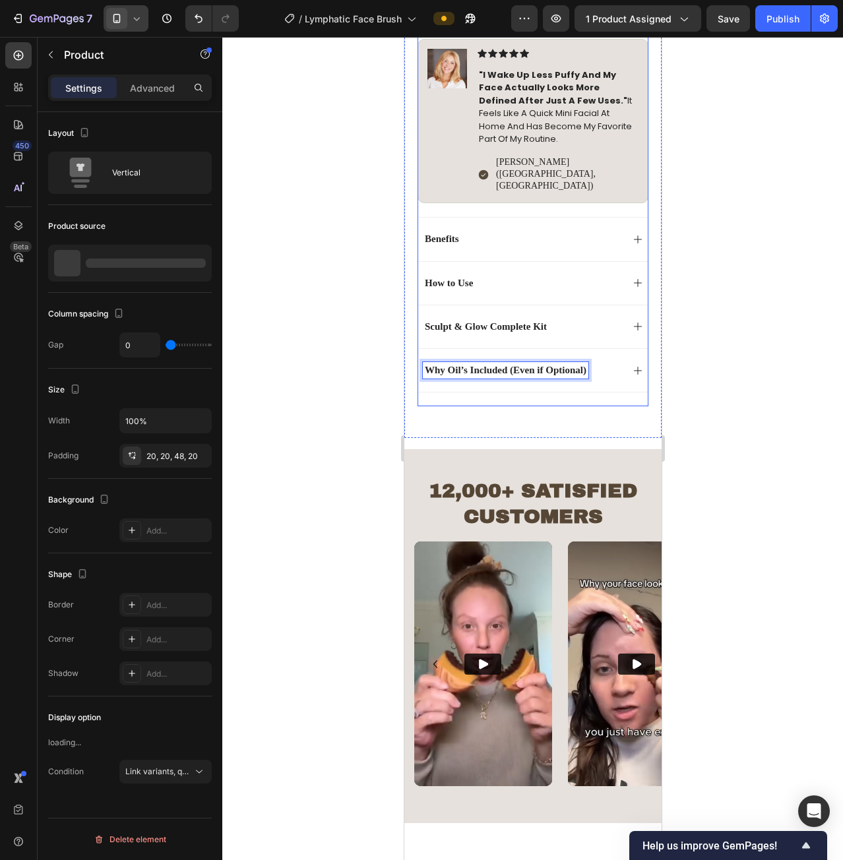
scroll to position [0, 0]
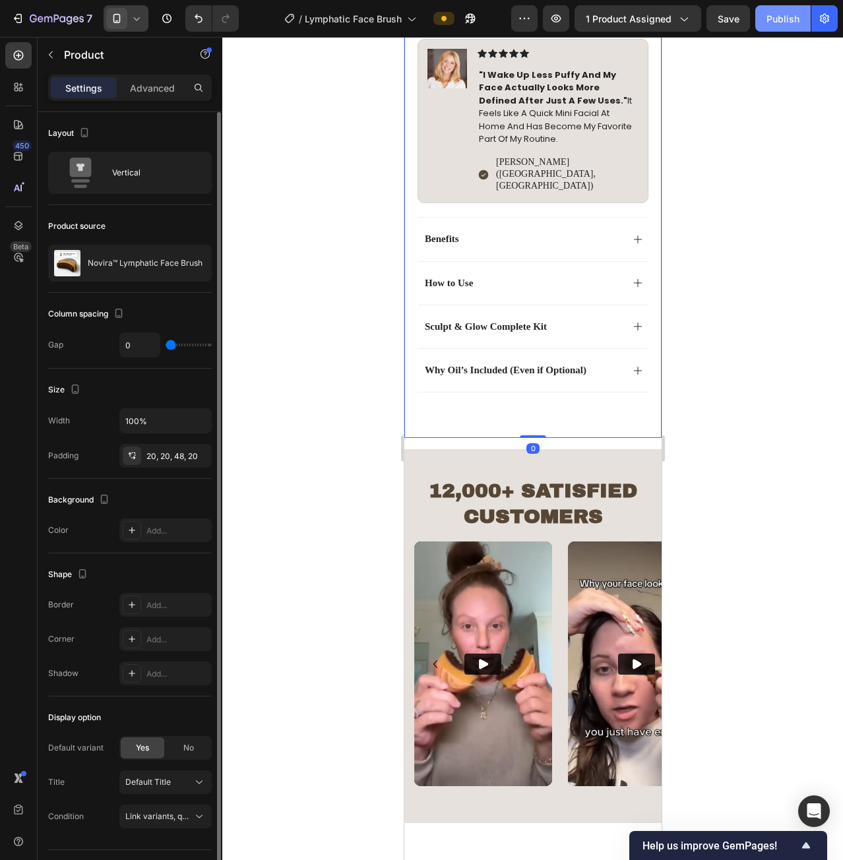
click at [777, 22] on div "Publish" at bounding box center [783, 19] width 33 height 14
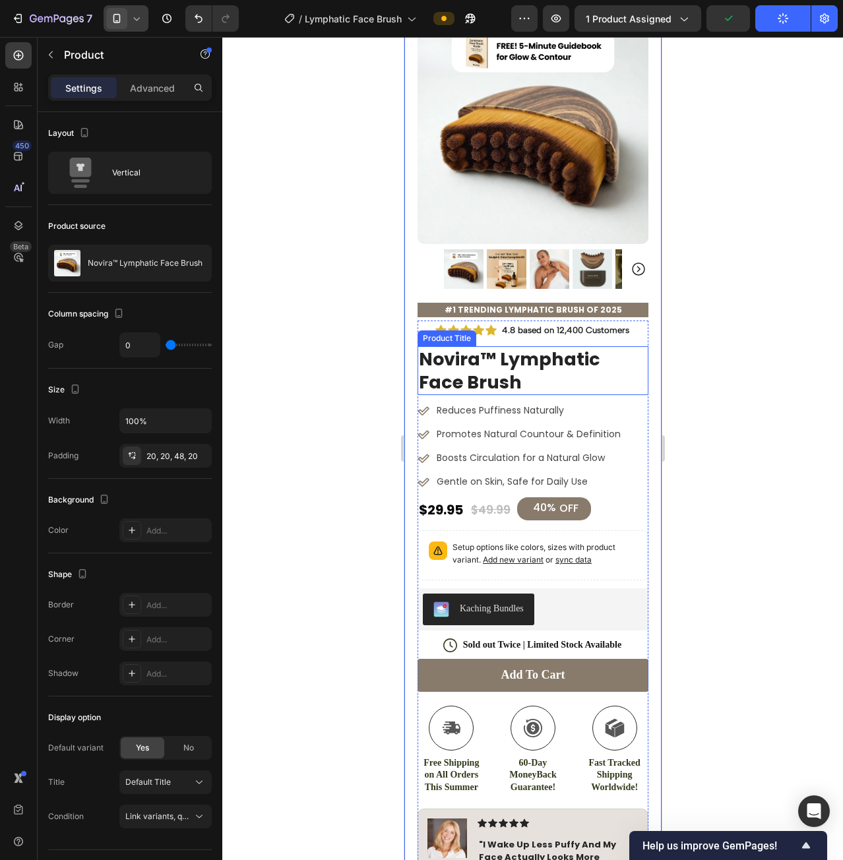
scroll to position [66, 0]
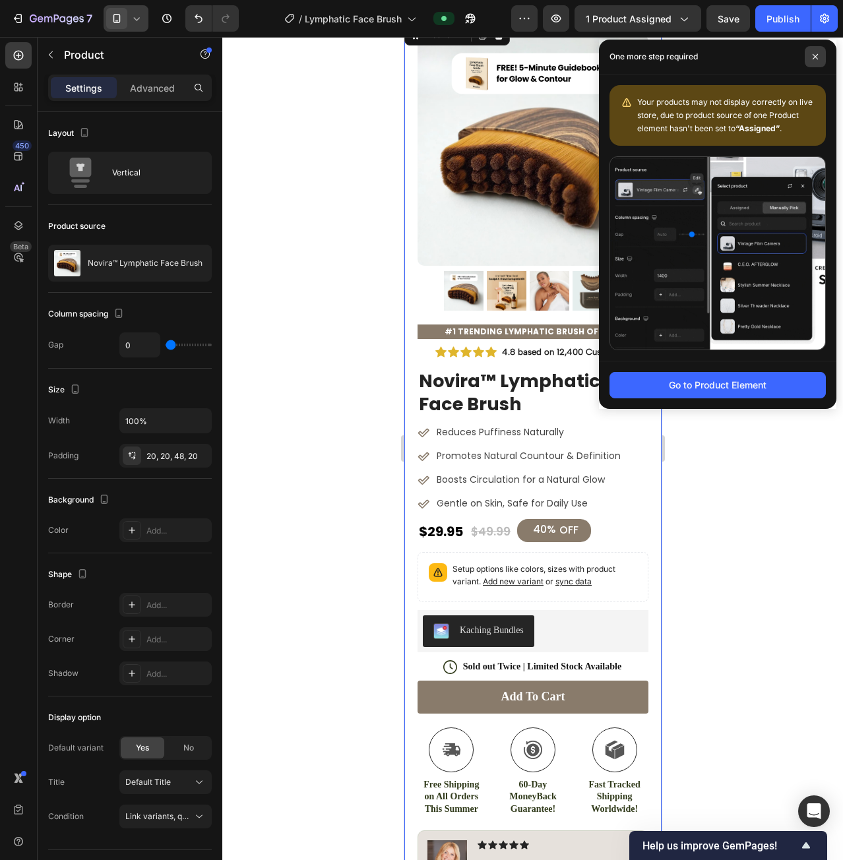
click at [813, 47] on span at bounding box center [815, 56] width 21 height 21
